Goal: Information Seeking & Learning: Stay updated

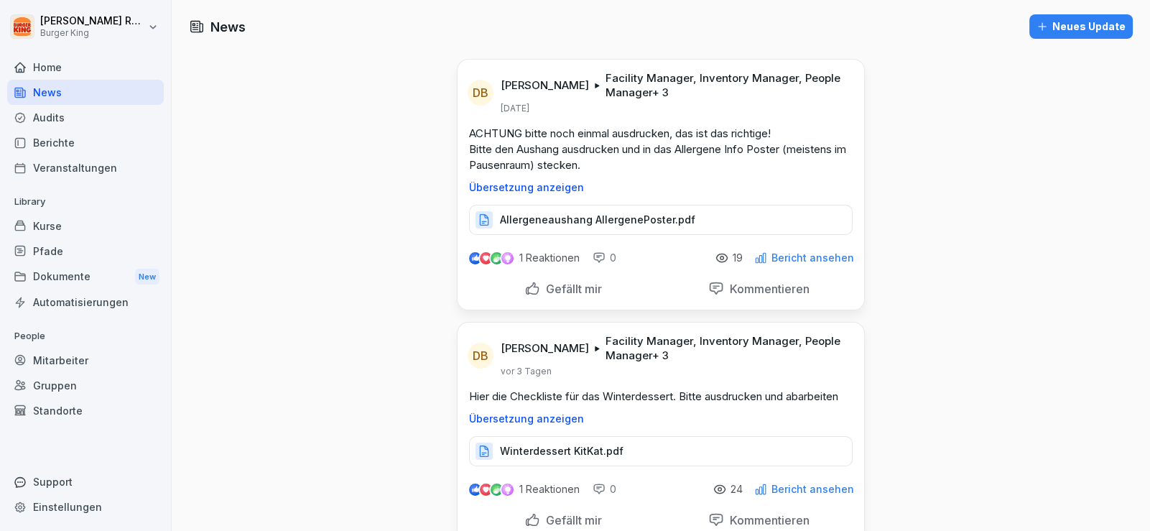
click at [67, 87] on div "News" at bounding box center [85, 92] width 157 height 25
click at [54, 57] on div "Home" at bounding box center [85, 67] width 157 height 25
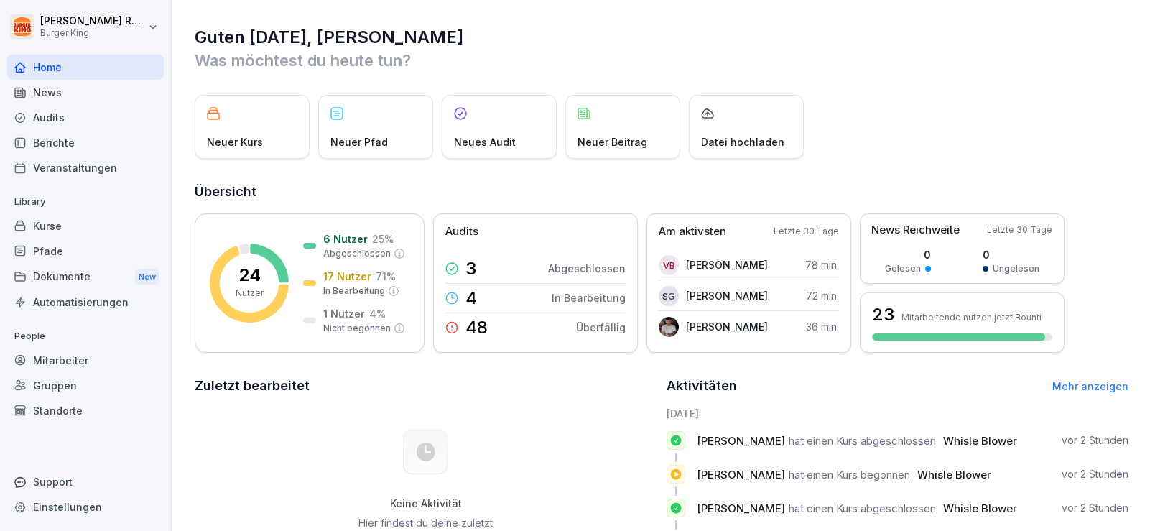
click at [65, 95] on div "News" at bounding box center [85, 92] width 157 height 25
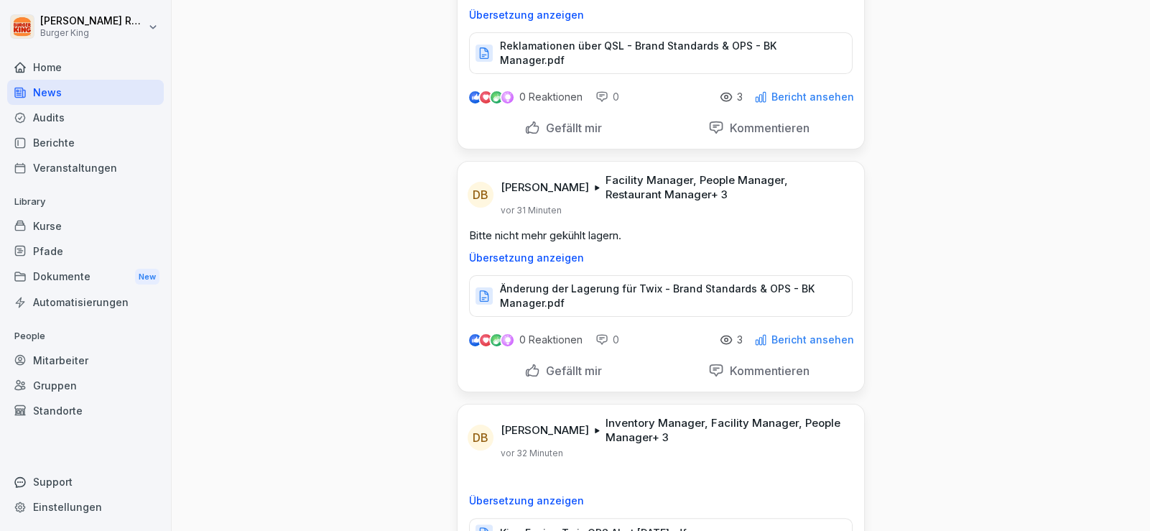
scroll to position [503, 0]
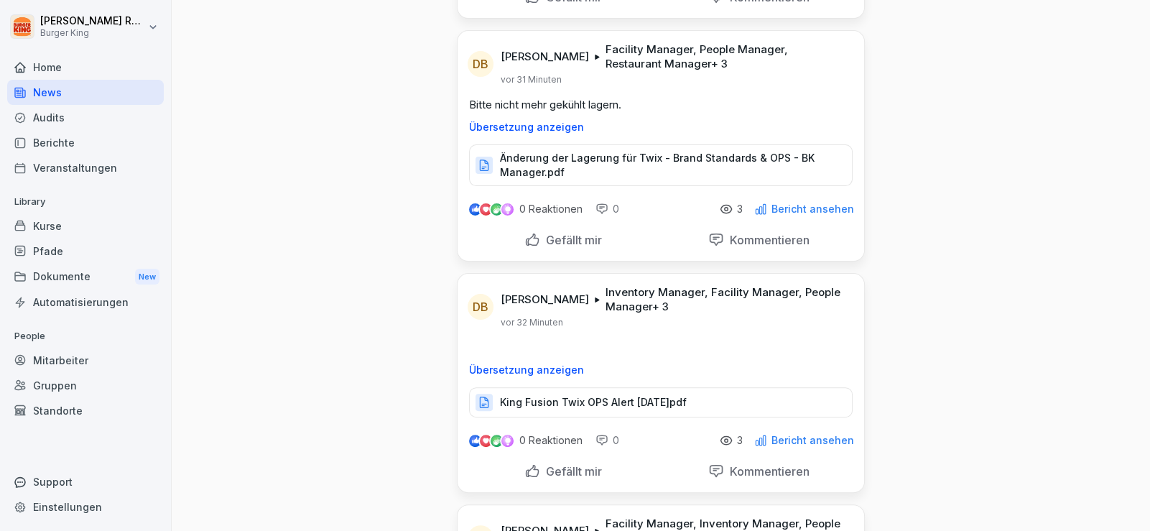
click at [552, 156] on p "Änderung der Lagerung für Twix - Brand Standards & OPS - BK Manager.pdf" at bounding box center [669, 165] width 338 height 29
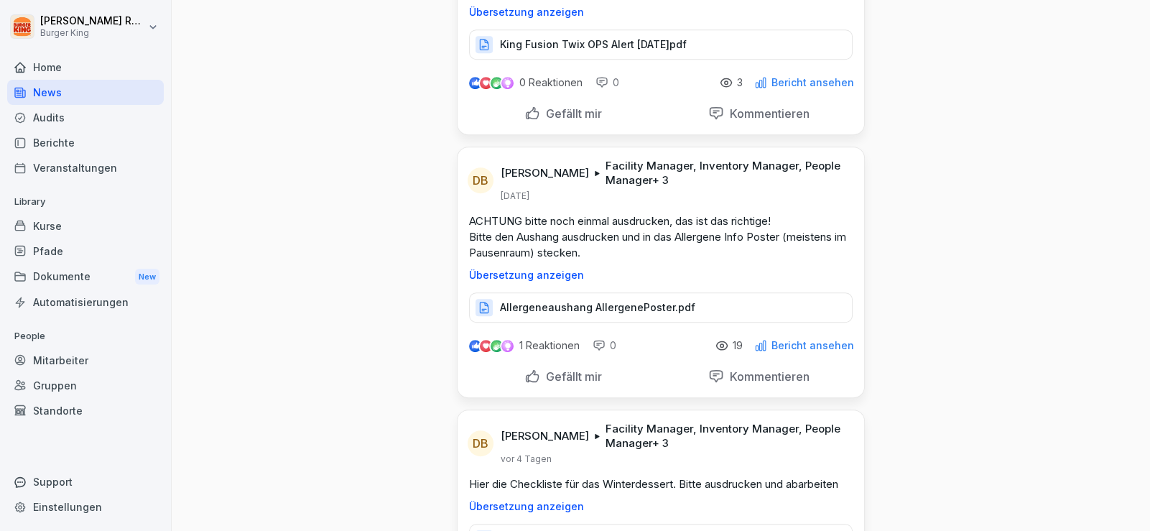
scroll to position [790, 0]
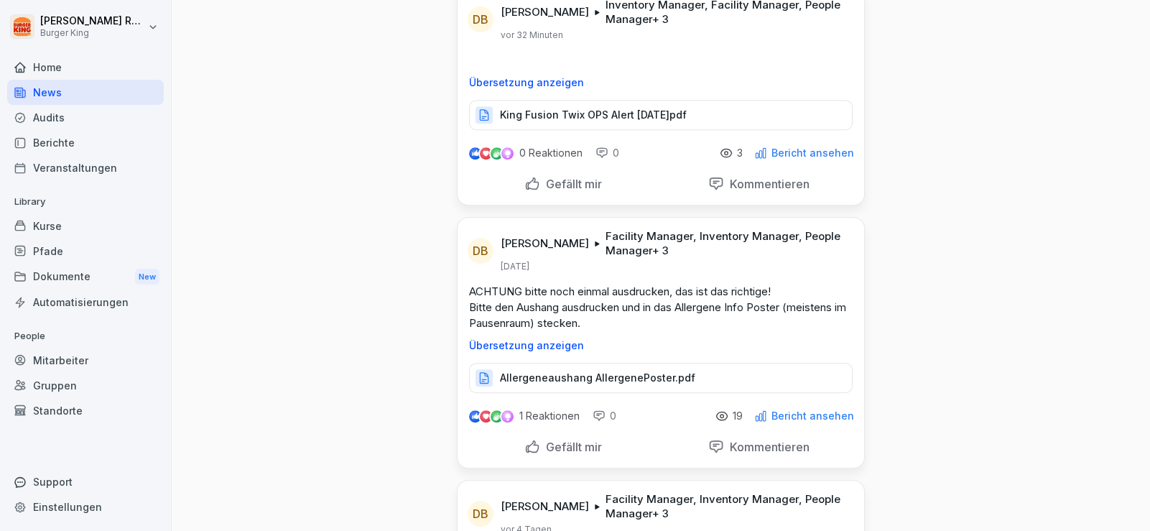
click at [352, 332] on div "News Neues Update DB [PERSON_NAME] Facility Manager, Inventory Manager, People …" at bounding box center [661, 435] width 979 height 2450
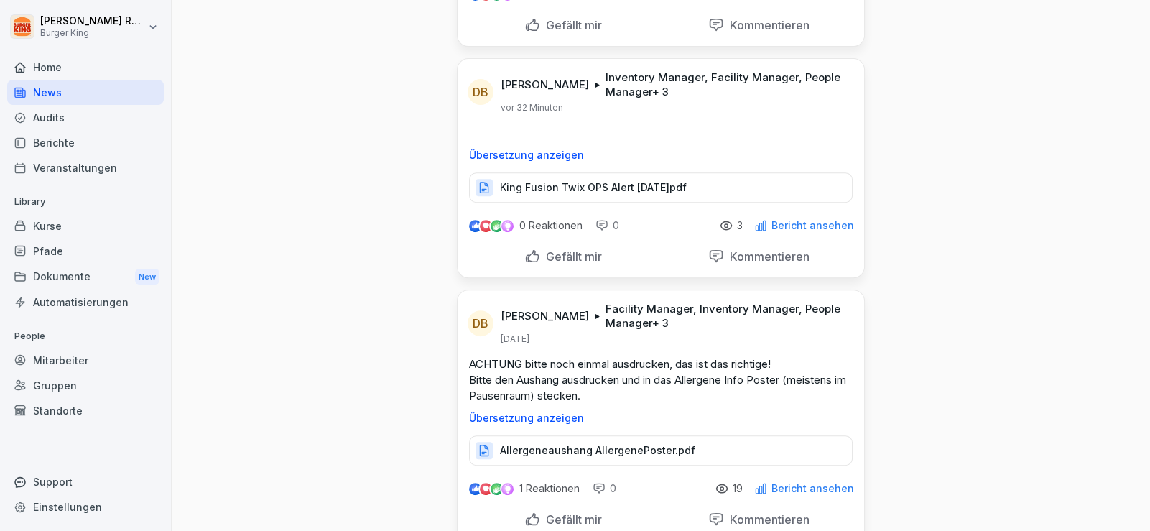
click at [378, 334] on div "News Neues Update DB [PERSON_NAME] Facility Manager, Inventory Manager, People …" at bounding box center [661, 507] width 979 height 2450
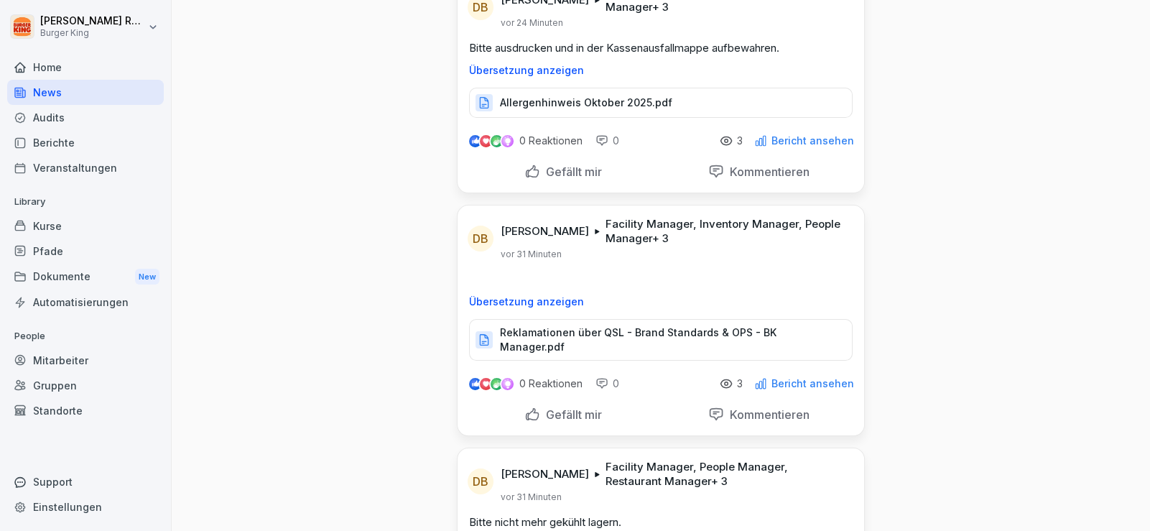
scroll to position [0, 0]
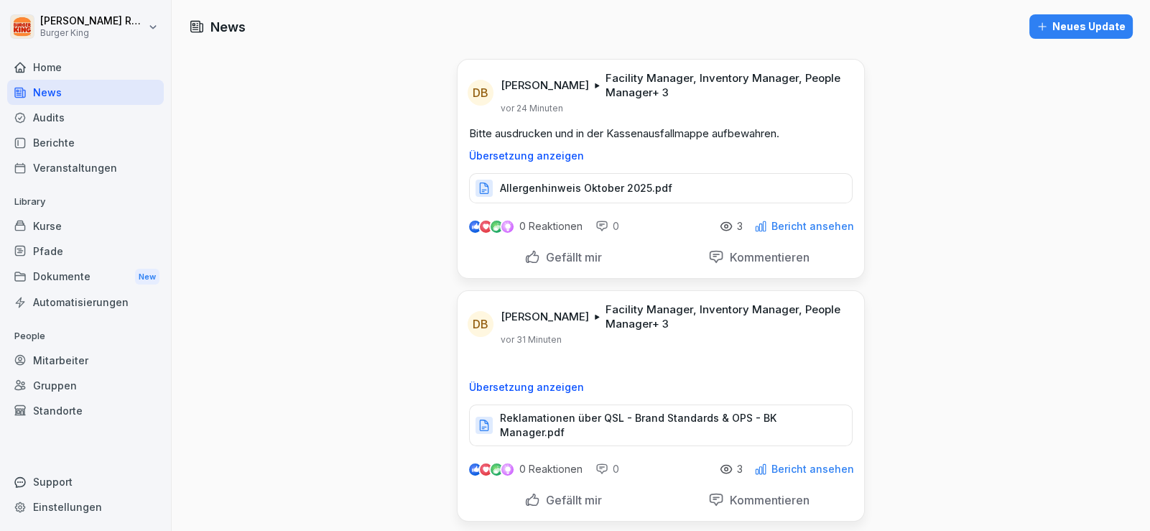
click at [60, 115] on div "Audits" at bounding box center [85, 117] width 157 height 25
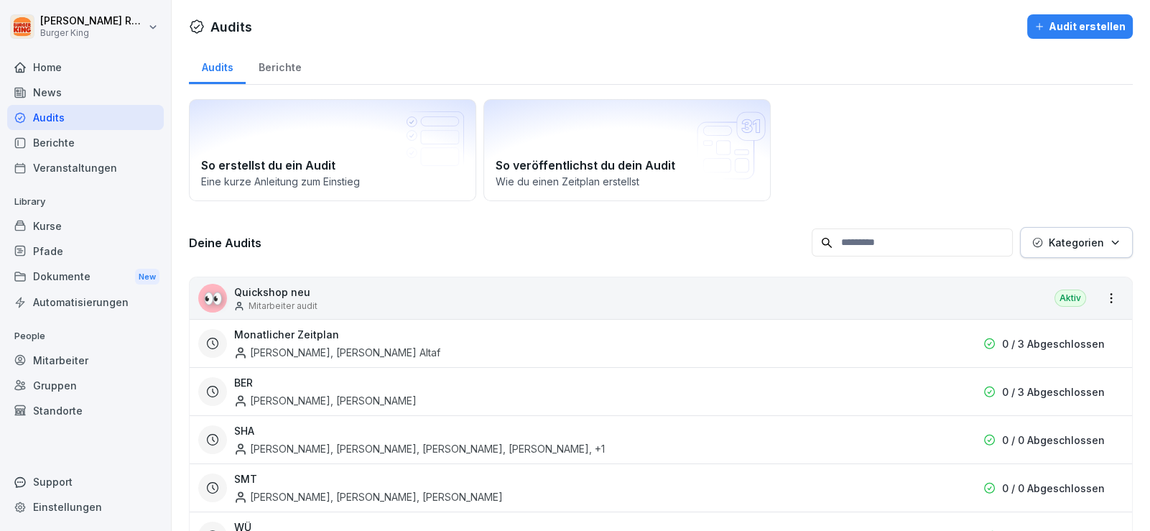
click at [63, 93] on div "News" at bounding box center [85, 92] width 157 height 25
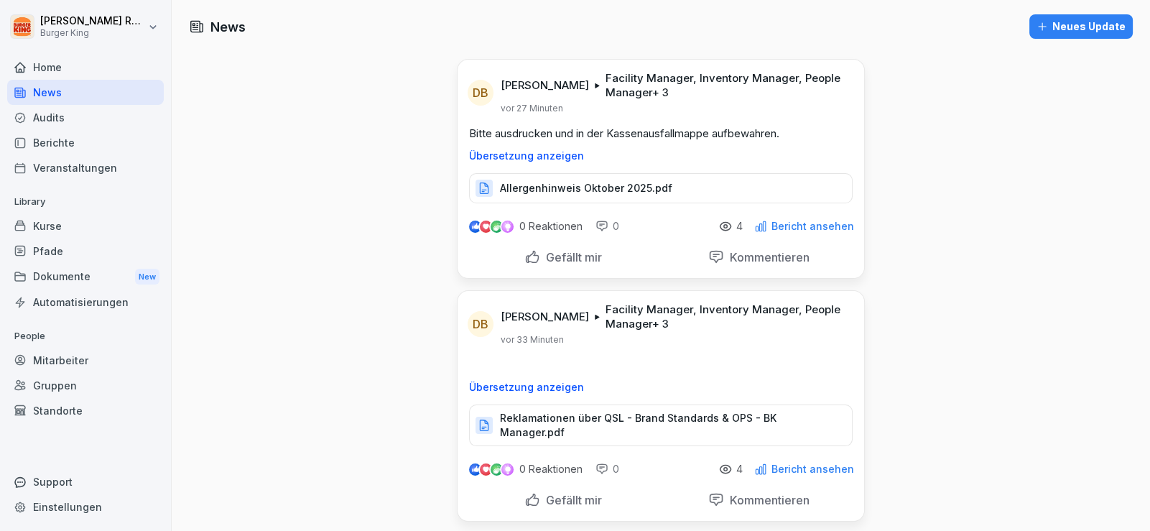
click at [618, 184] on p "Allergenhinweis Oktober 2025.pdf" at bounding box center [586, 188] width 172 height 14
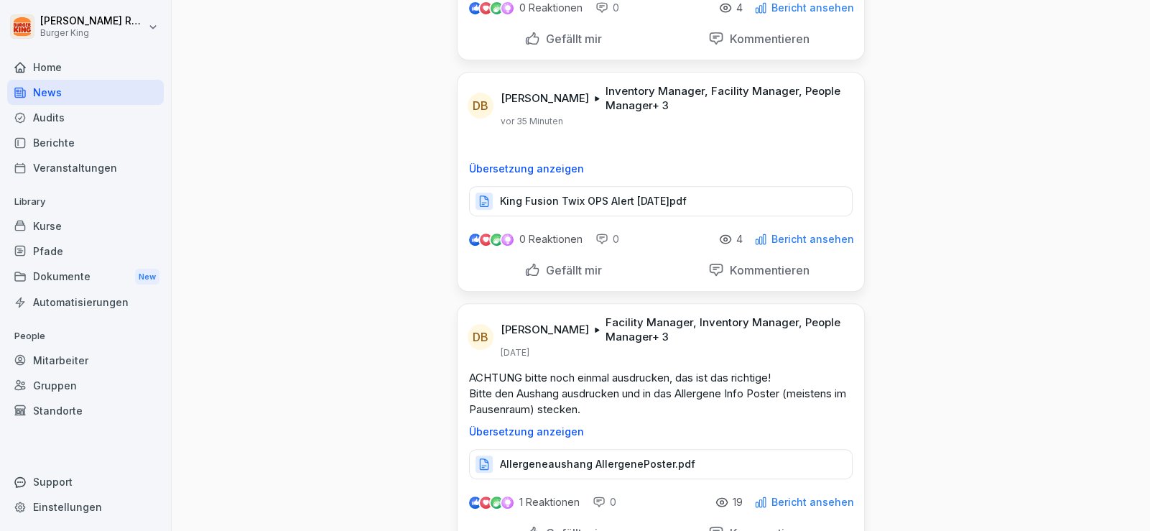
scroll to position [725, 0]
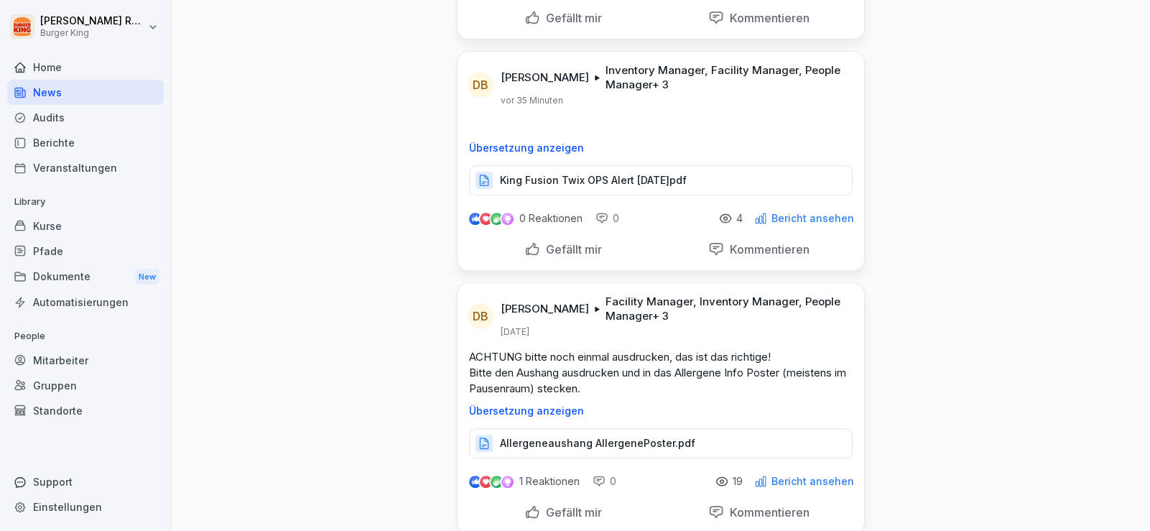
click at [555, 436] on p "Allergeneaushang AllergenePoster.pdf" at bounding box center [597, 443] width 195 height 14
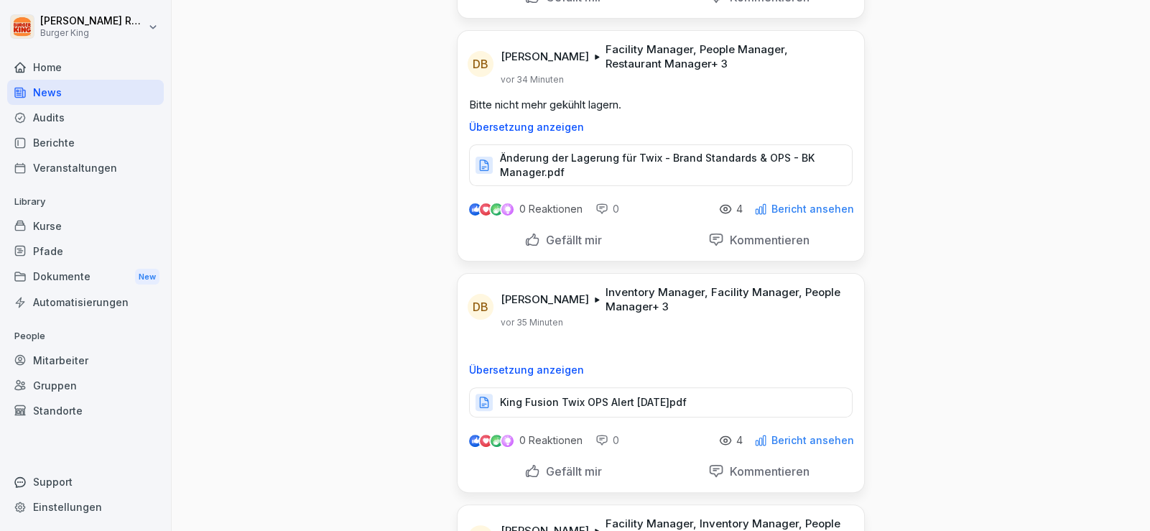
scroll to position [438, 0]
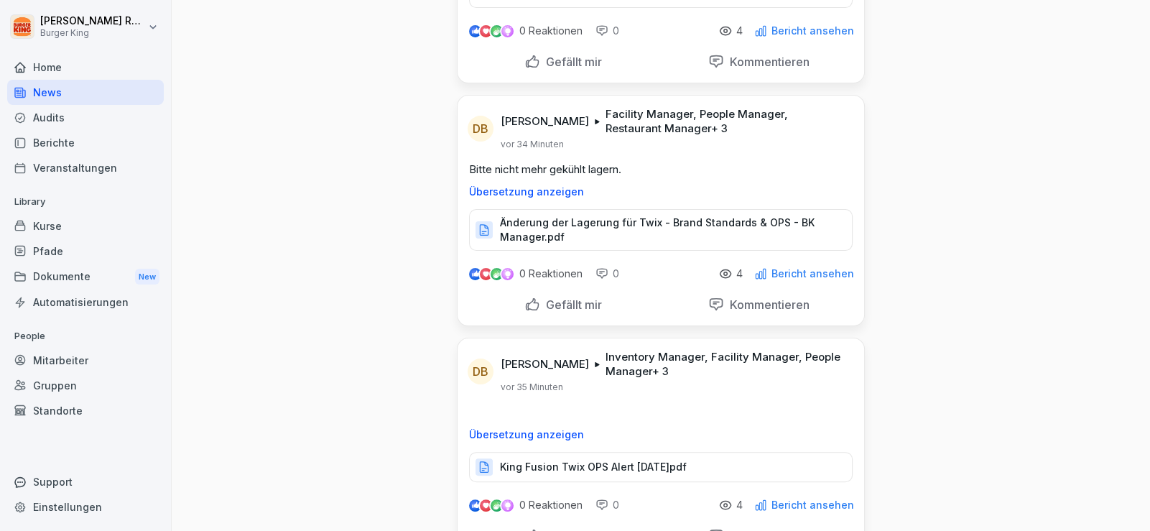
click at [72, 75] on div "Home" at bounding box center [85, 67] width 157 height 25
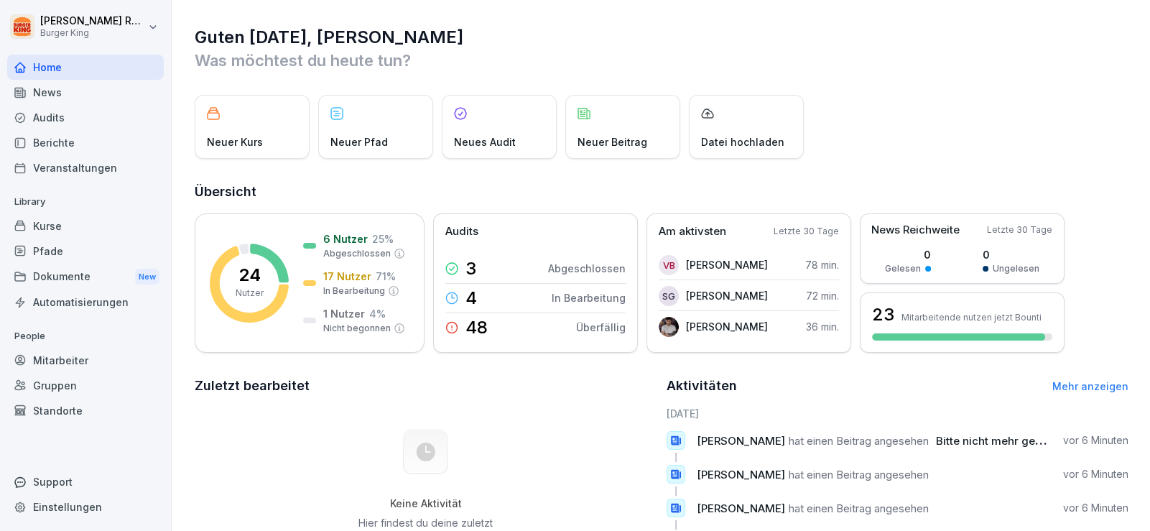
click at [60, 96] on div "News" at bounding box center [85, 92] width 157 height 25
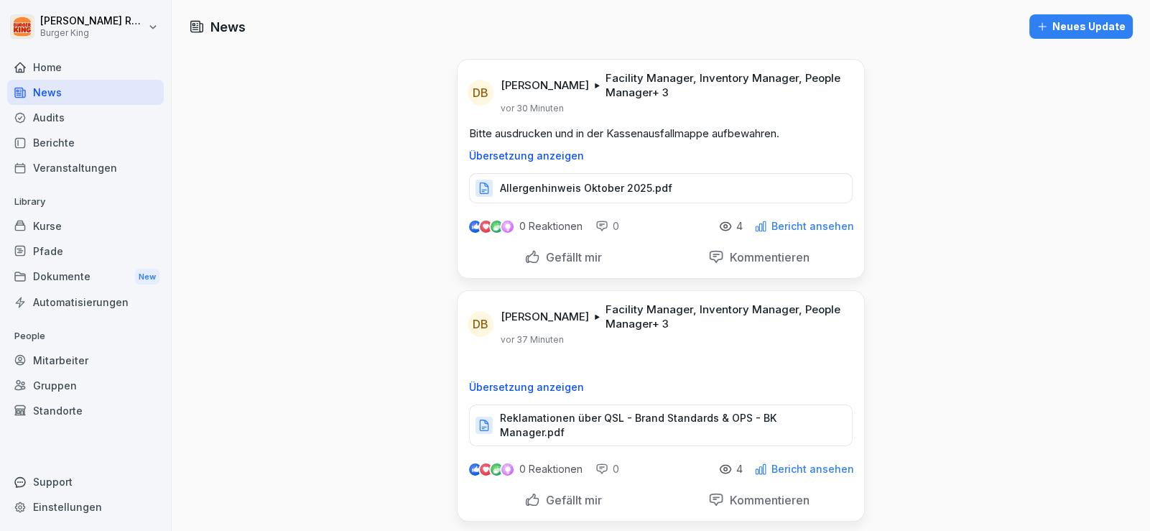
click at [52, 117] on div "Audits" at bounding box center [85, 117] width 157 height 25
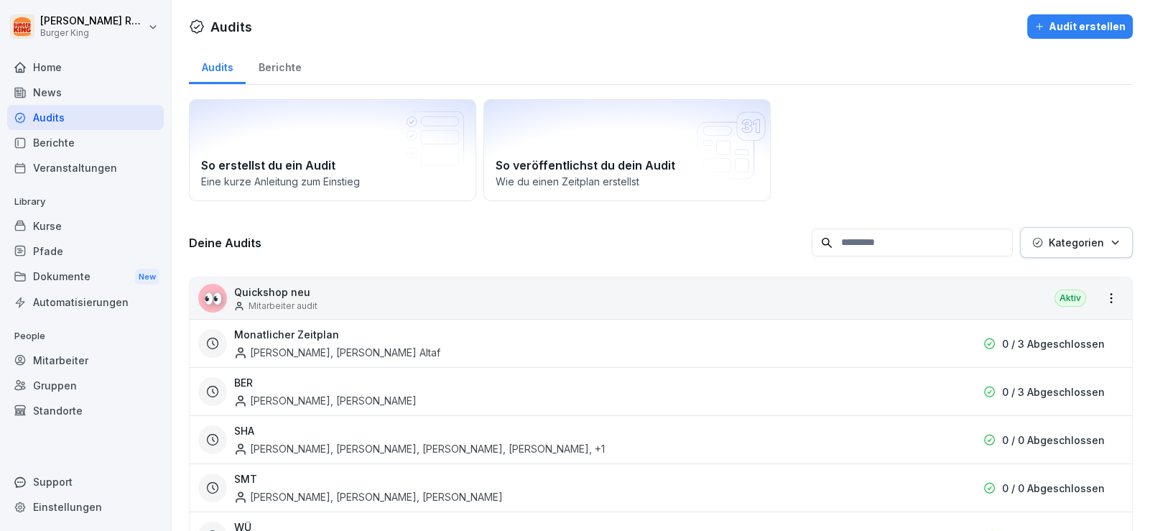
click at [55, 88] on div "News" at bounding box center [85, 92] width 157 height 25
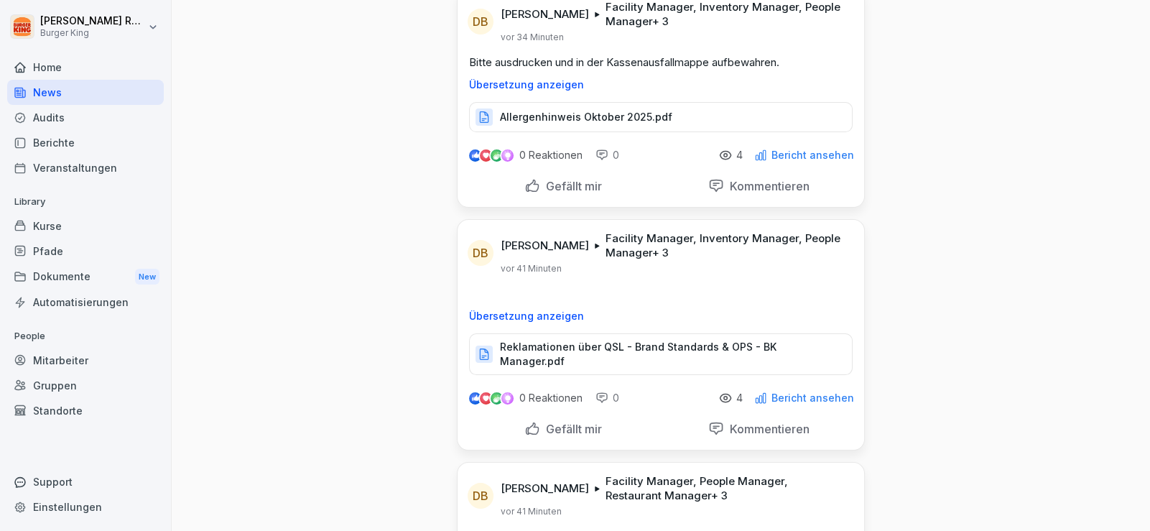
scroll to position [143, 0]
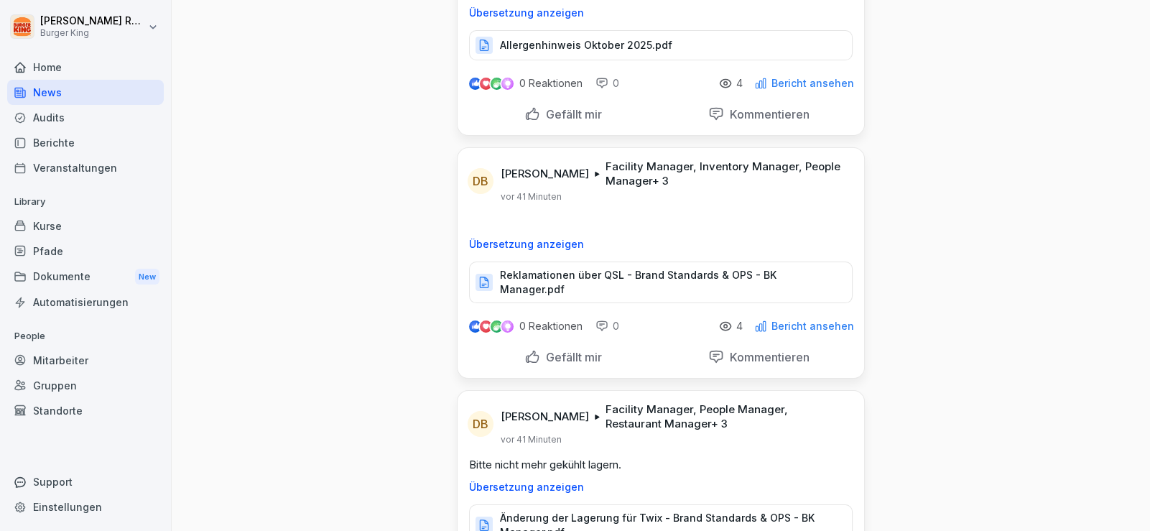
click at [584, 275] on p "Reklamationen über QSL - Brand Standards & OPS - BK Manager.pdf" at bounding box center [669, 282] width 338 height 29
click at [88, 109] on div "Audits" at bounding box center [85, 117] width 157 height 25
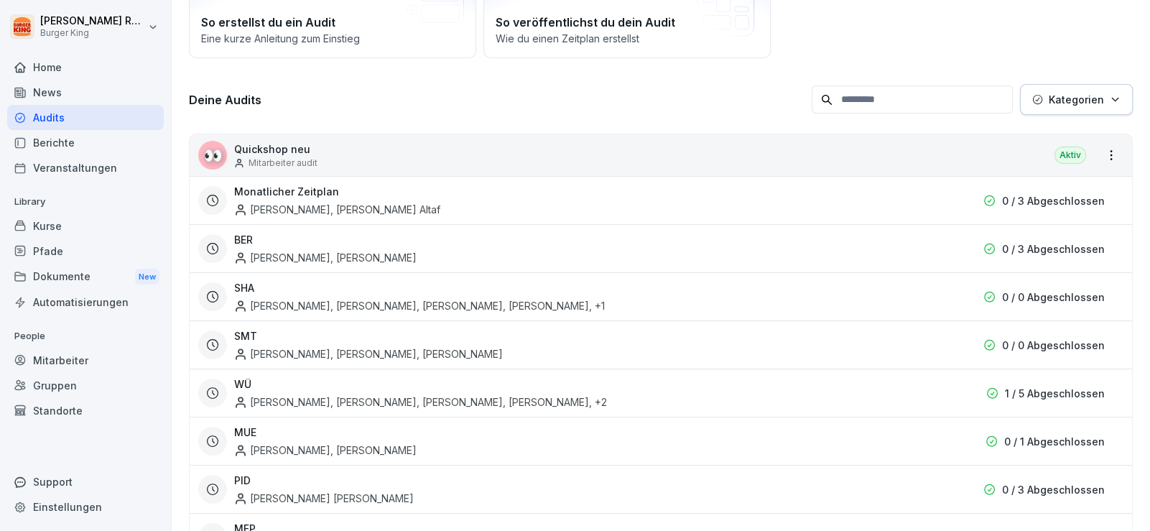
scroll to position [14, 0]
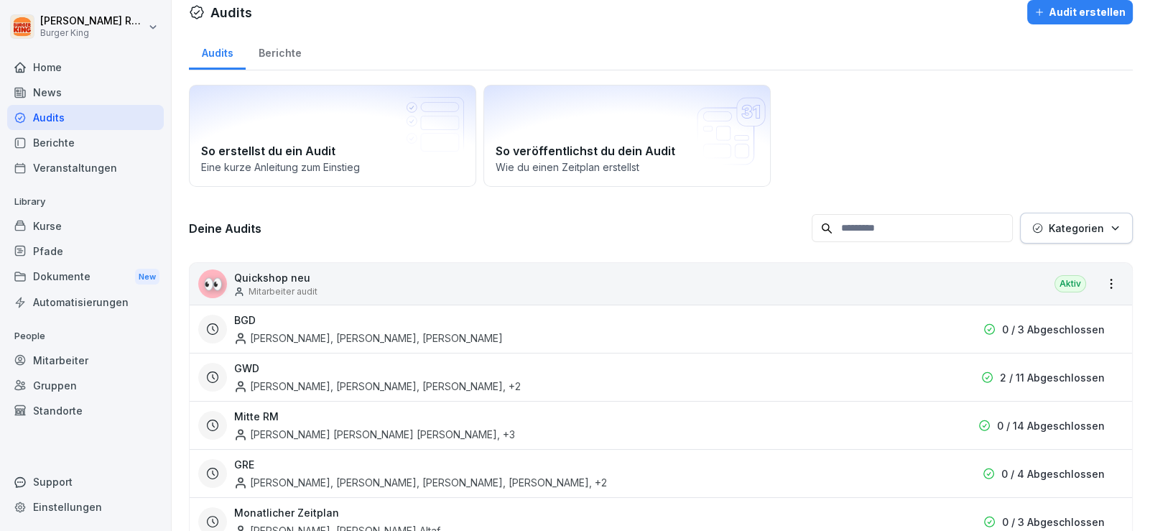
click at [63, 85] on div "News" at bounding box center [85, 92] width 157 height 25
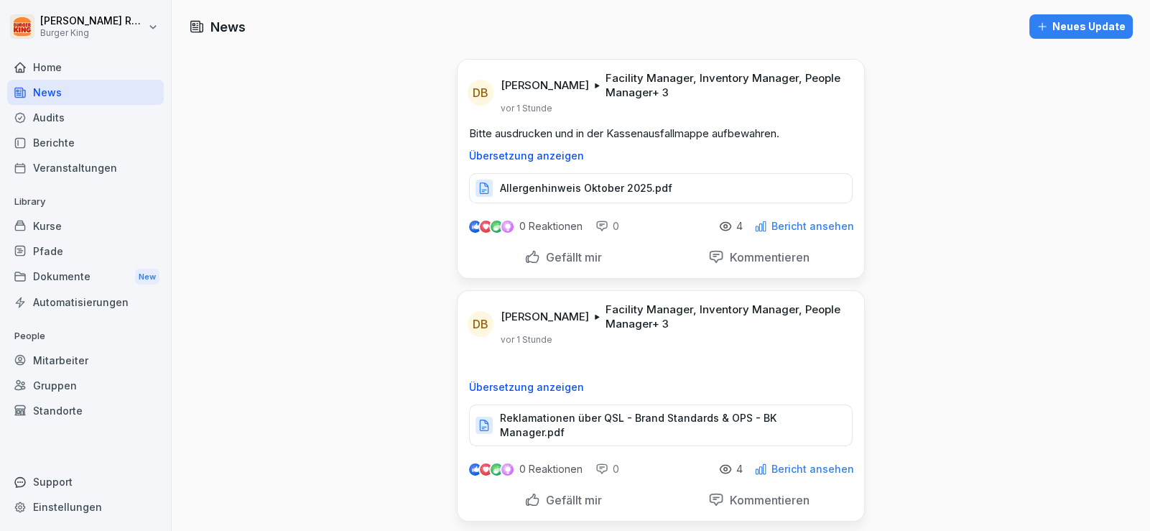
click at [61, 119] on div "Audits" at bounding box center [85, 117] width 157 height 25
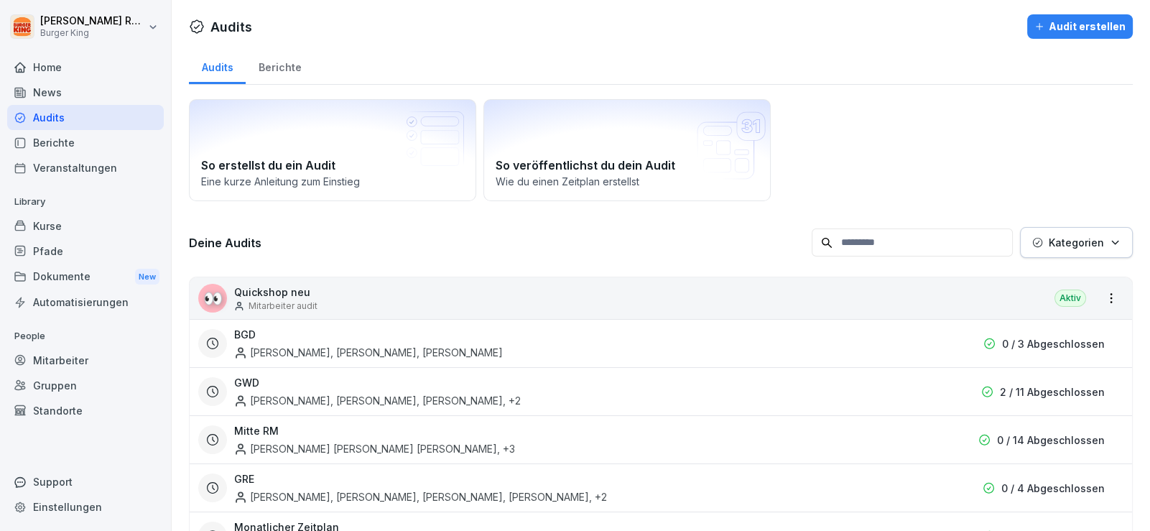
click at [57, 93] on div "News" at bounding box center [85, 92] width 157 height 25
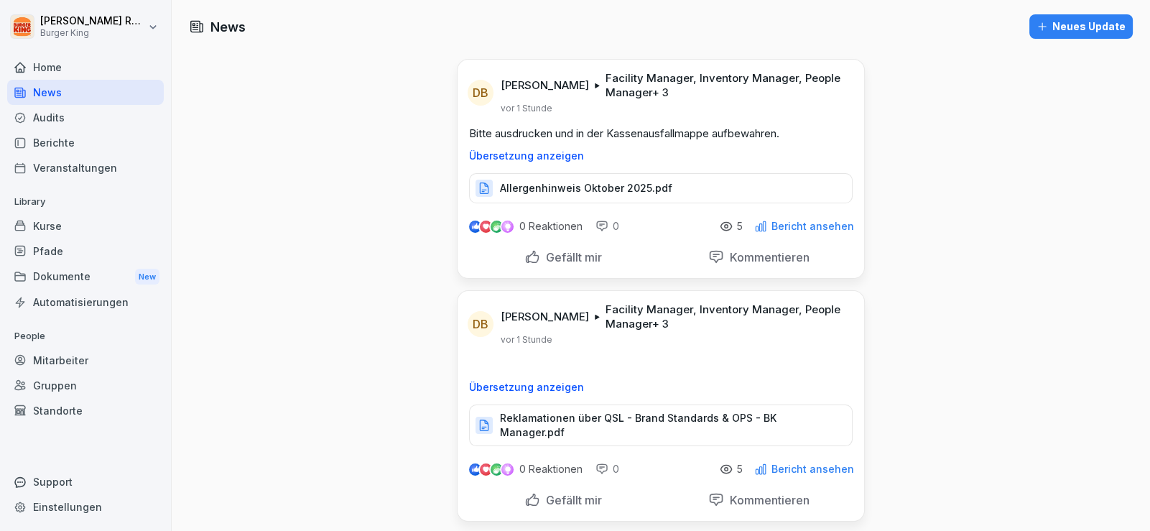
drag, startPoint x: 325, startPoint y: 329, endPoint x: 352, endPoint y: 364, distance: 43.5
